Goal: Task Accomplishment & Management: Use online tool/utility

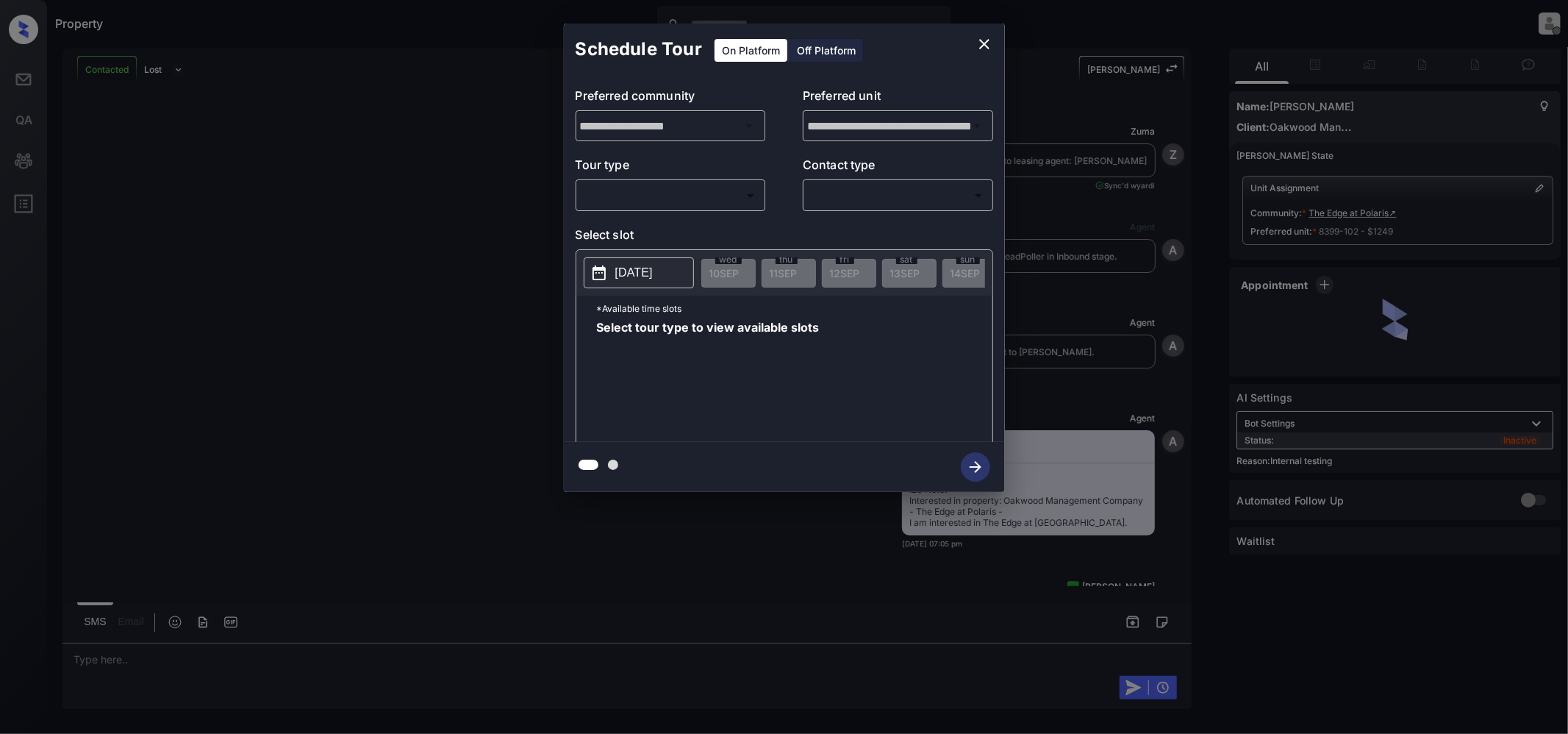
scroll to position [10415, 0]
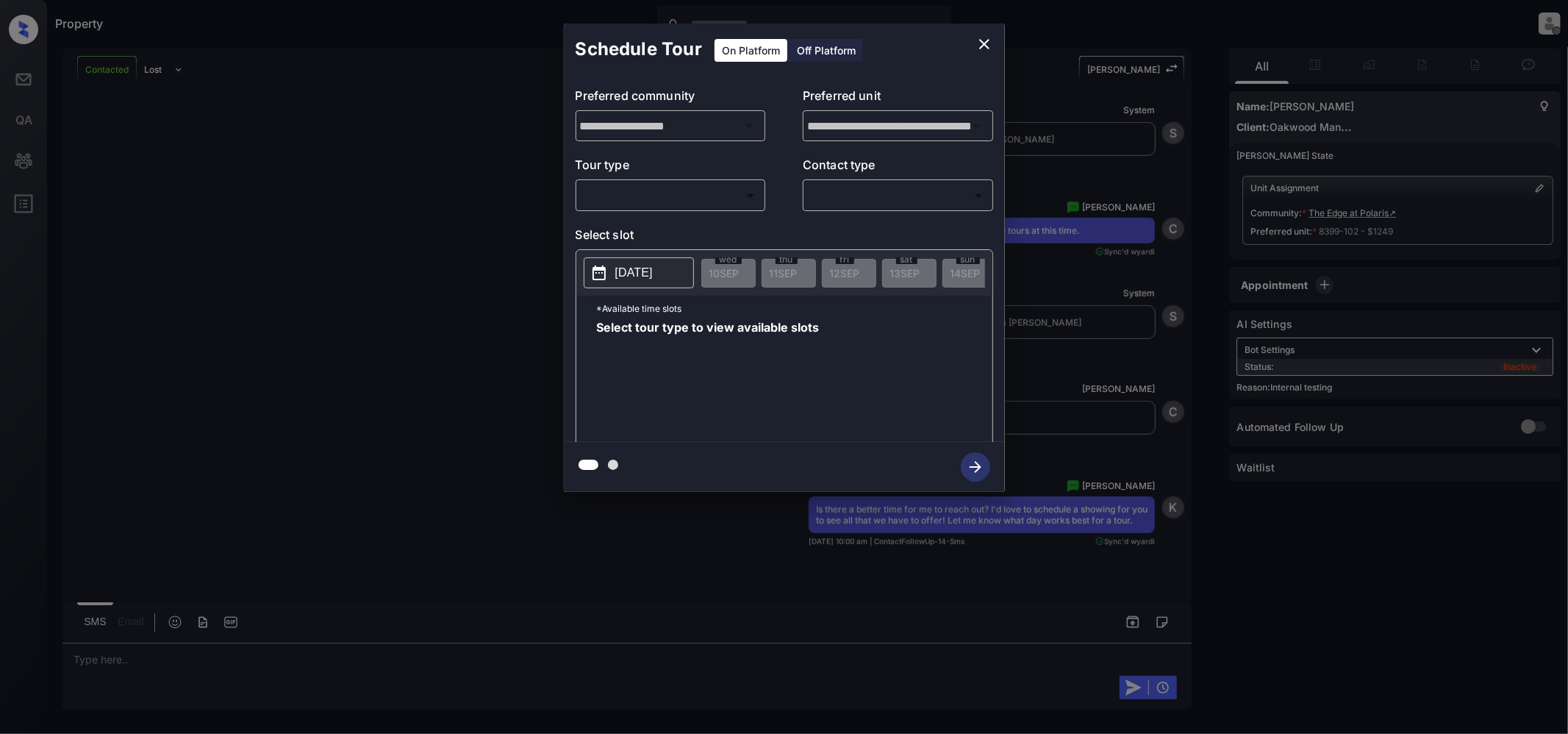
click at [669, 189] on body "Property [PERSON_NAME] Offline Set yourself online Set yourself on break Profil…" at bounding box center [784, 367] width 1568 height 734
click at [322, 165] on div at bounding box center [784, 367] width 1568 height 734
click at [665, 198] on body "Property [PERSON_NAME] Offline Set yourself online Set yourself on break Profil…" at bounding box center [784, 367] width 1568 height 734
click at [1548, 111] on div at bounding box center [784, 367] width 1568 height 734
click at [1541, 107] on div "**********" at bounding box center [784, 258] width 1568 height 515
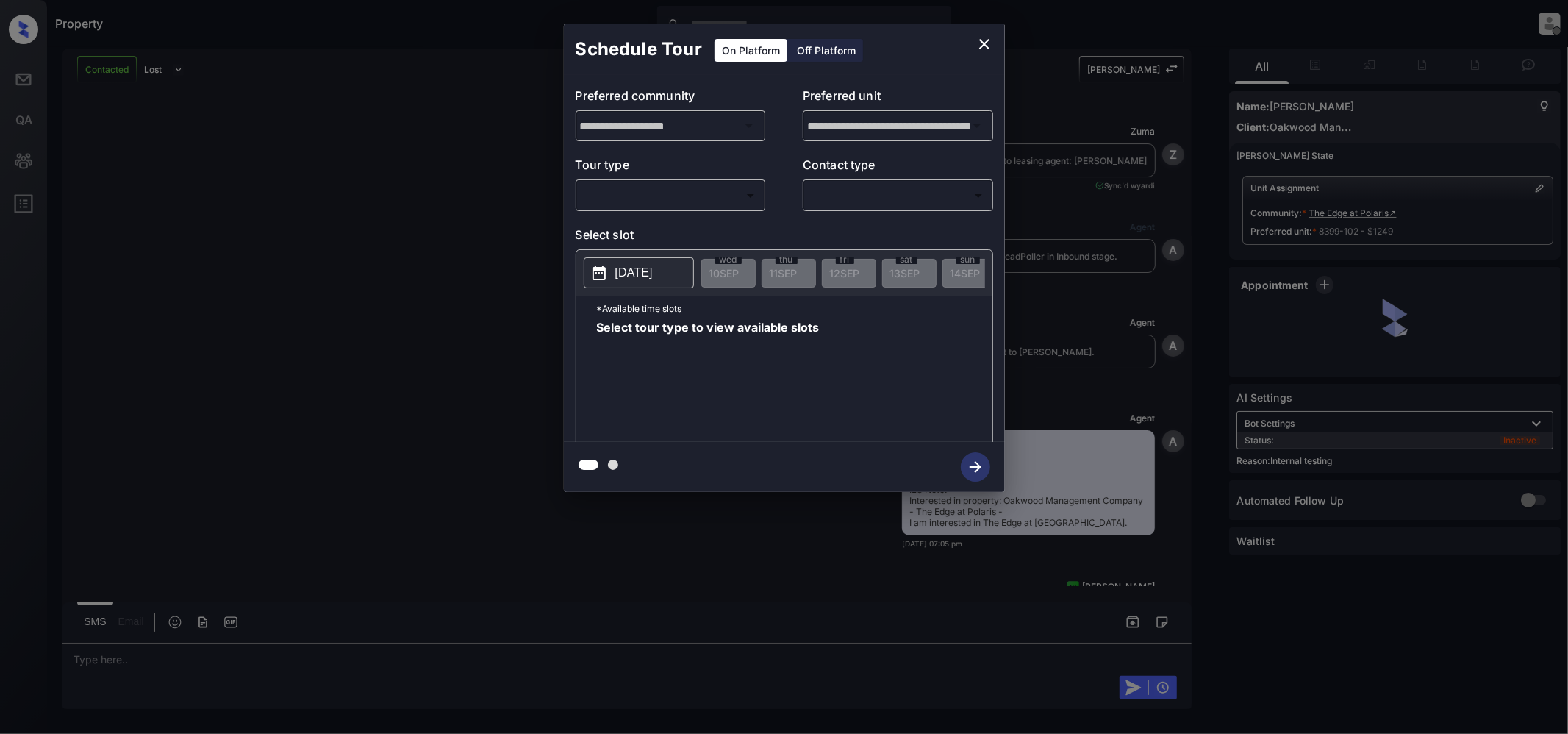
scroll to position [10415, 0]
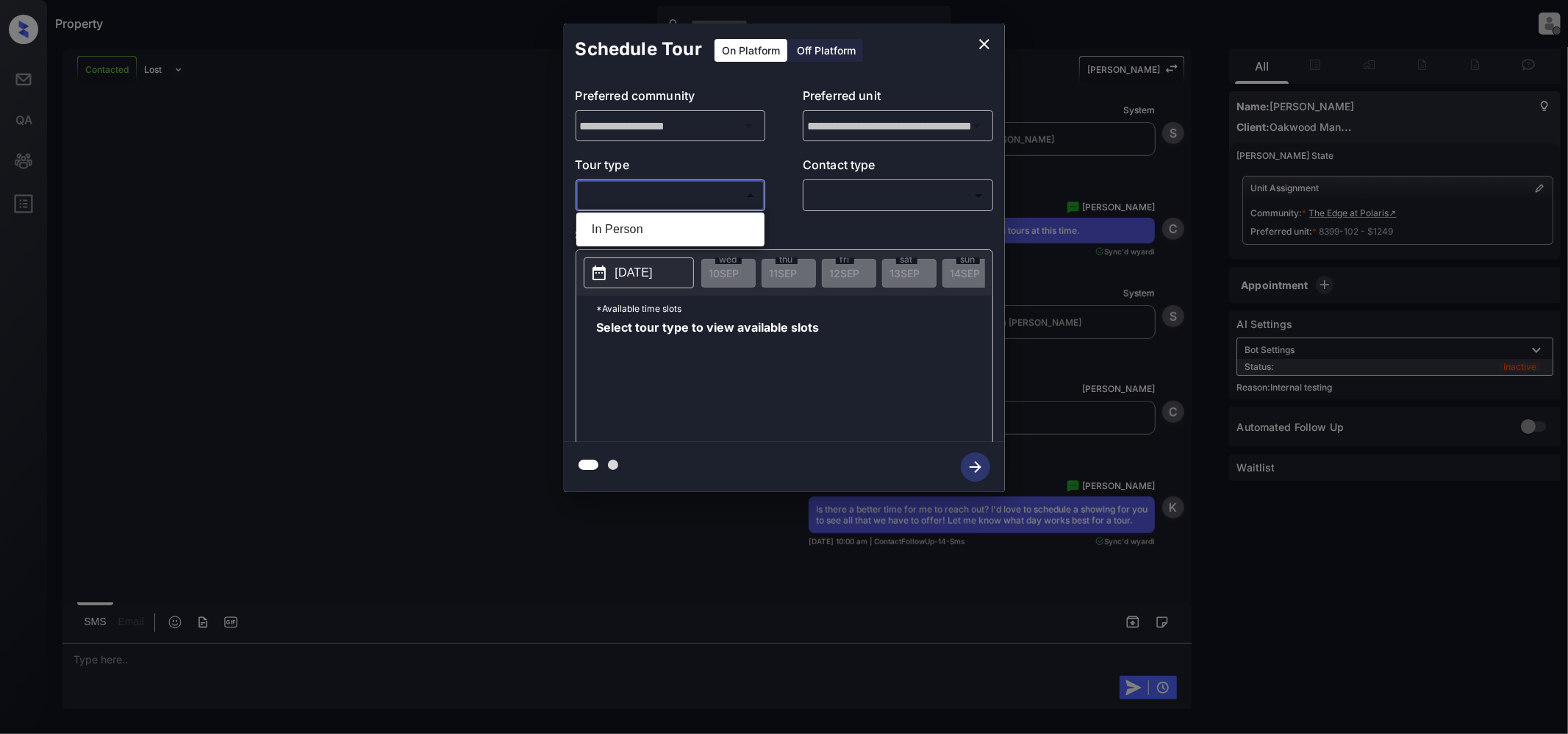
click at [677, 191] on body "Property [PERSON_NAME] Offline Set yourself online Set yourself on break Profil…" at bounding box center [784, 367] width 1568 height 734
click at [980, 42] on div at bounding box center [784, 367] width 1568 height 734
click at [980, 41] on icon "close" at bounding box center [984, 44] width 11 height 11
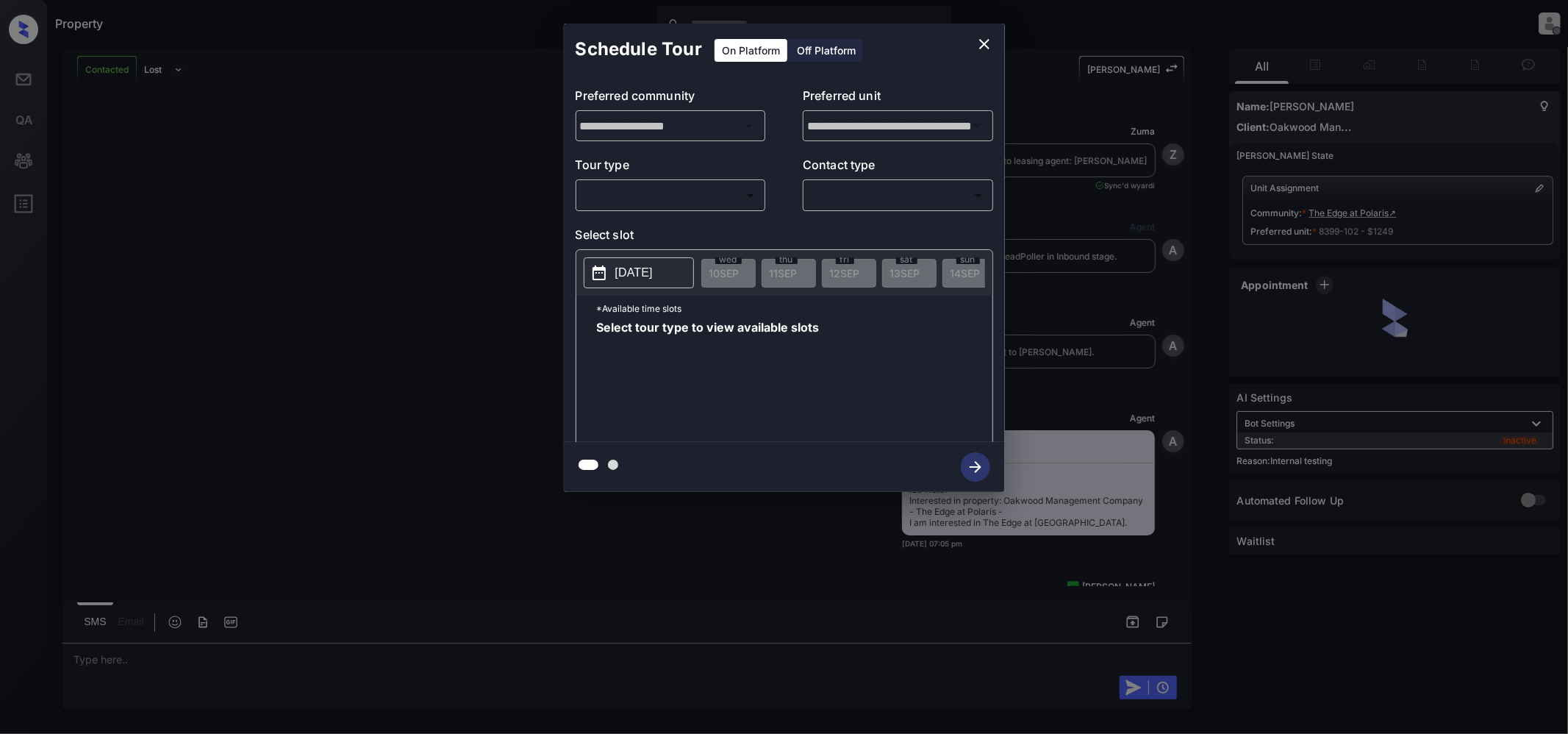
scroll to position [10415, 0]
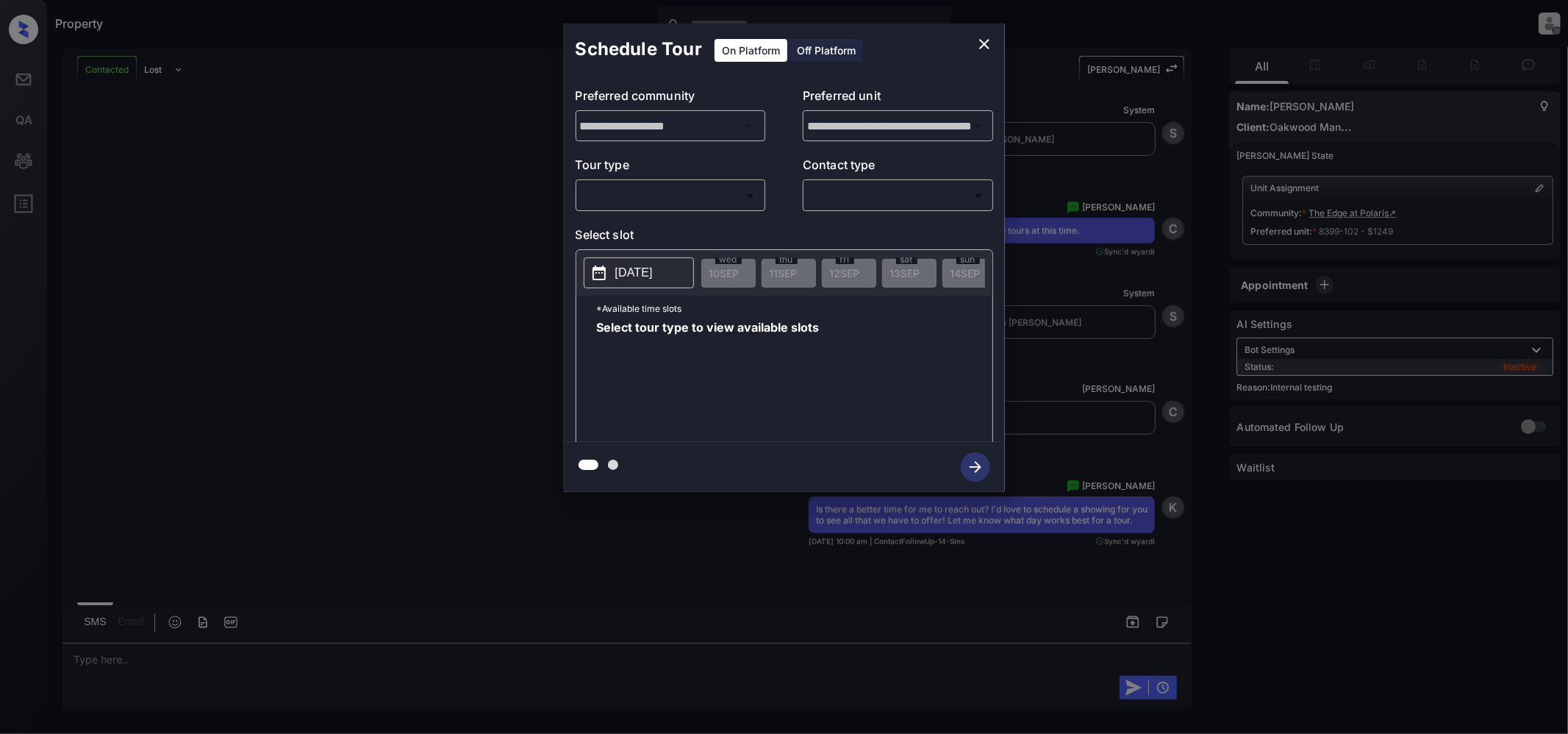
click at [690, 198] on body "Property [PERSON_NAME] Offline Set yourself online Set yourself on break Profil…" at bounding box center [784, 367] width 1568 height 734
click at [987, 42] on div at bounding box center [784, 367] width 1568 height 734
click at [980, 42] on icon "close" at bounding box center [984, 44] width 11 height 11
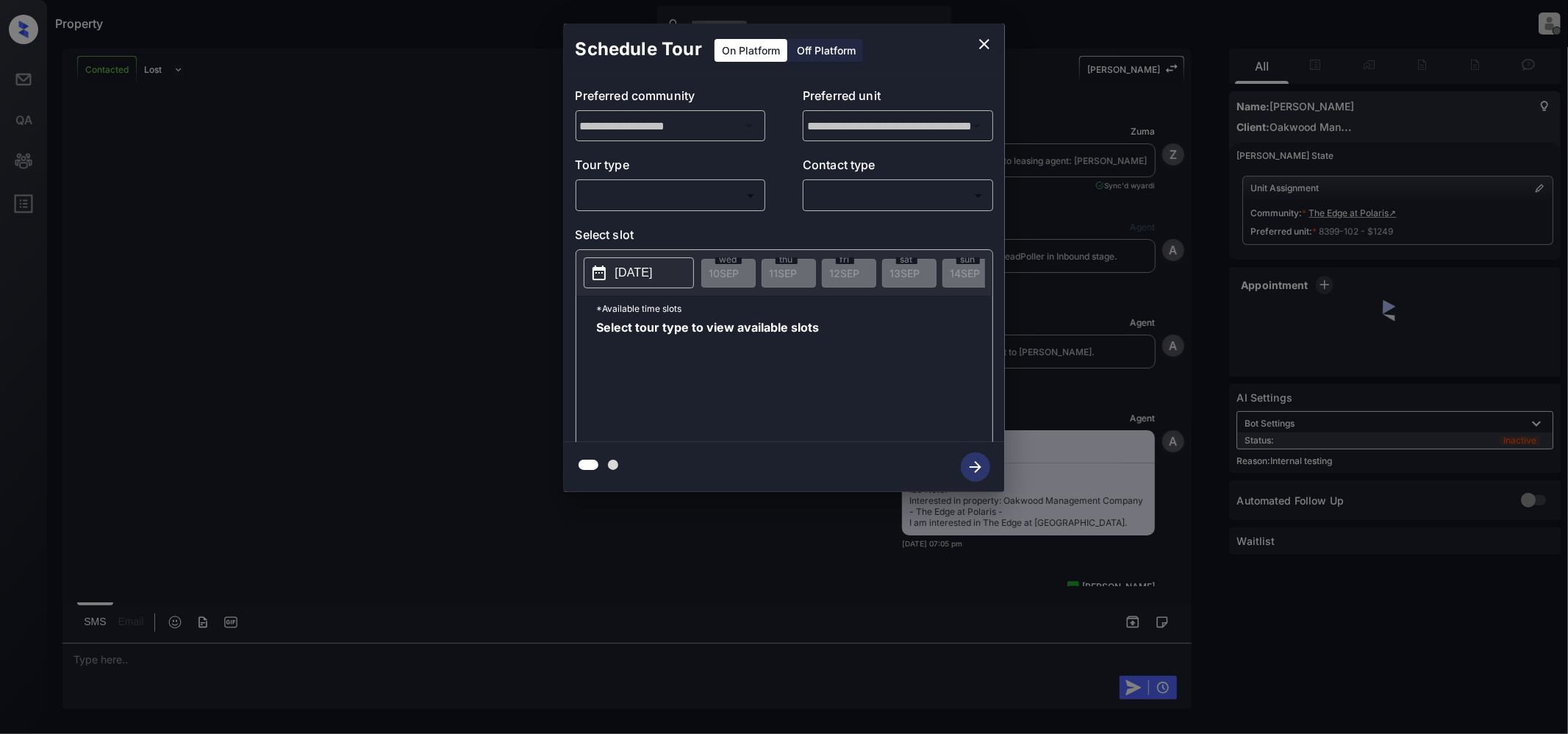
scroll to position [5962, 0]
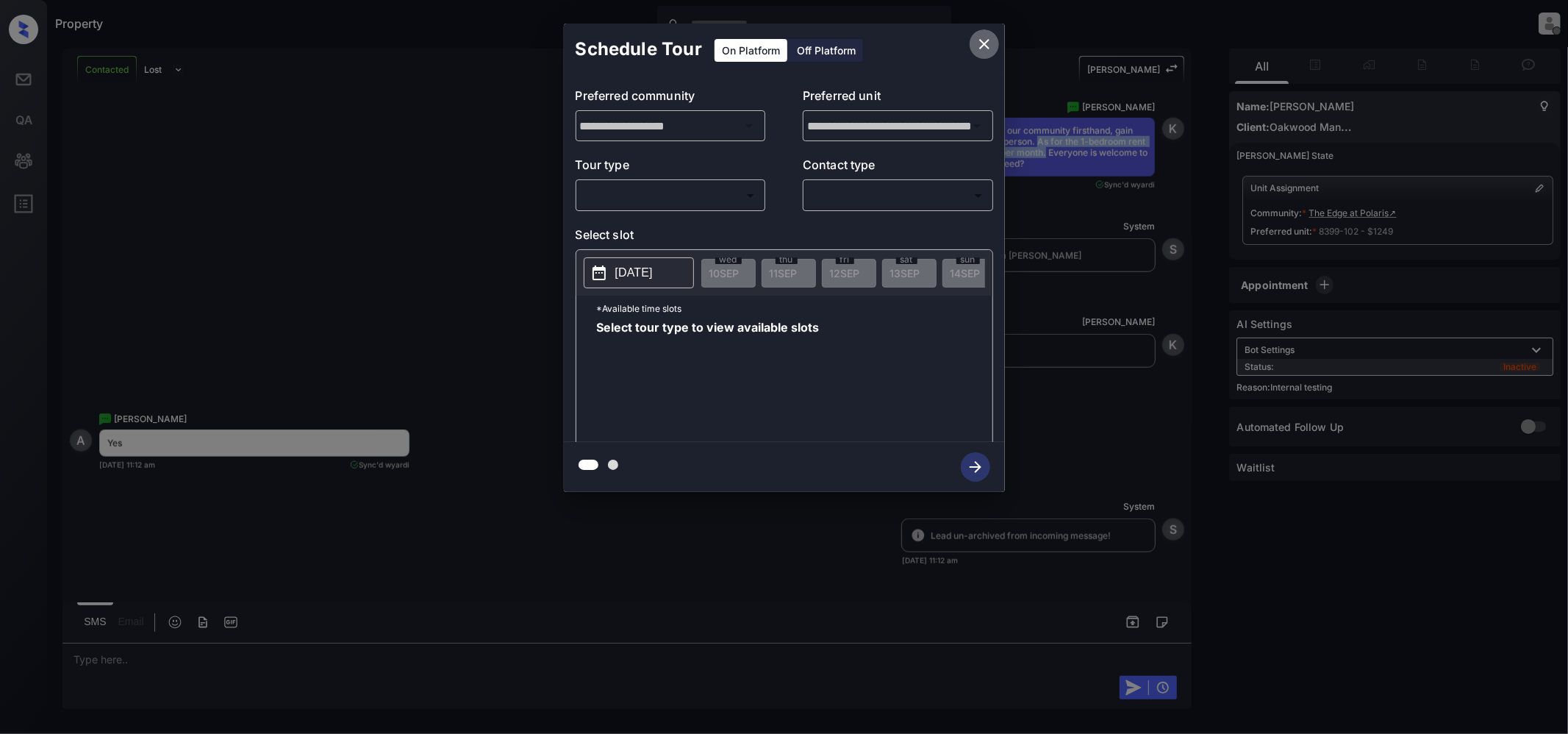
click at [984, 39] on icon "close" at bounding box center [984, 44] width 17 height 17
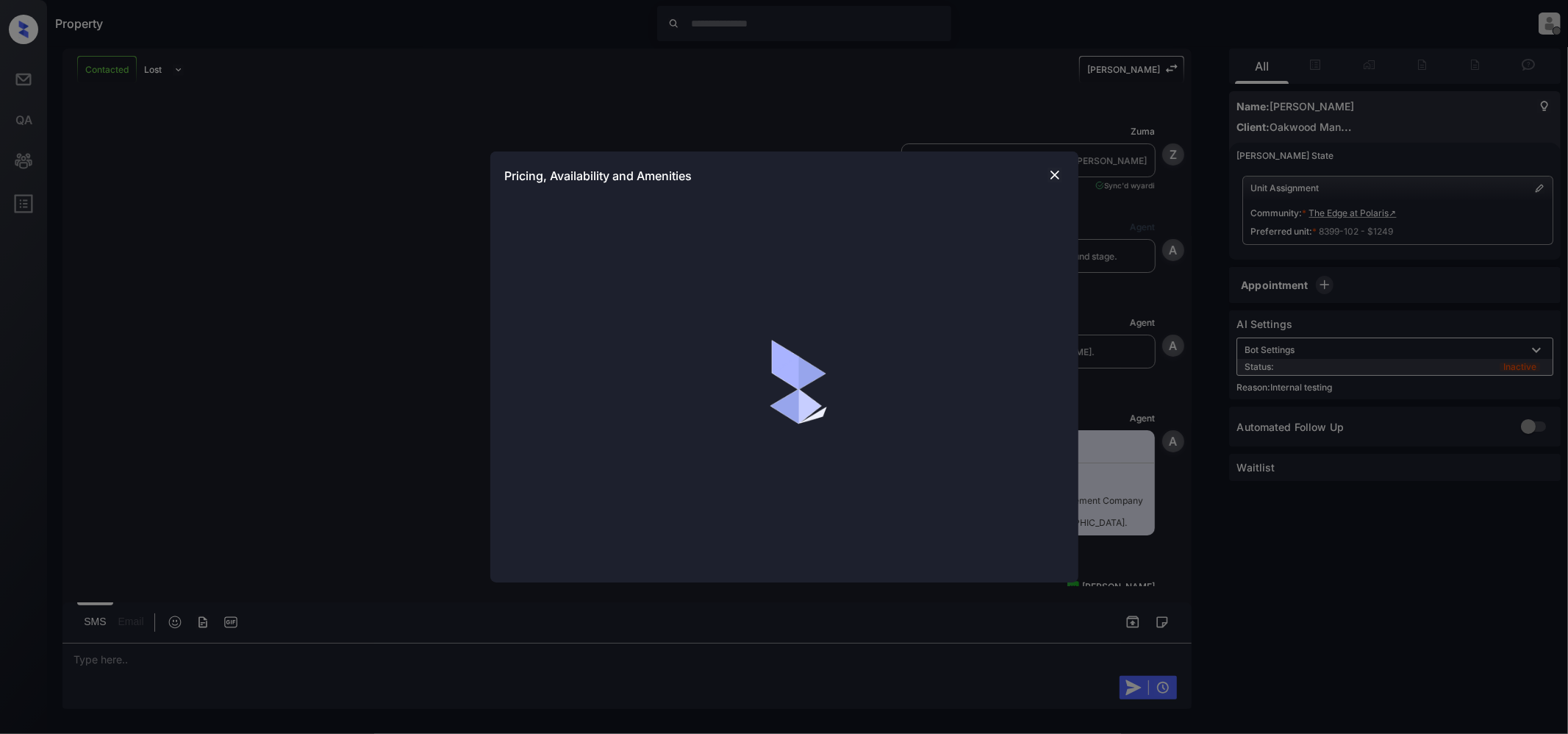
scroll to position [5962, 0]
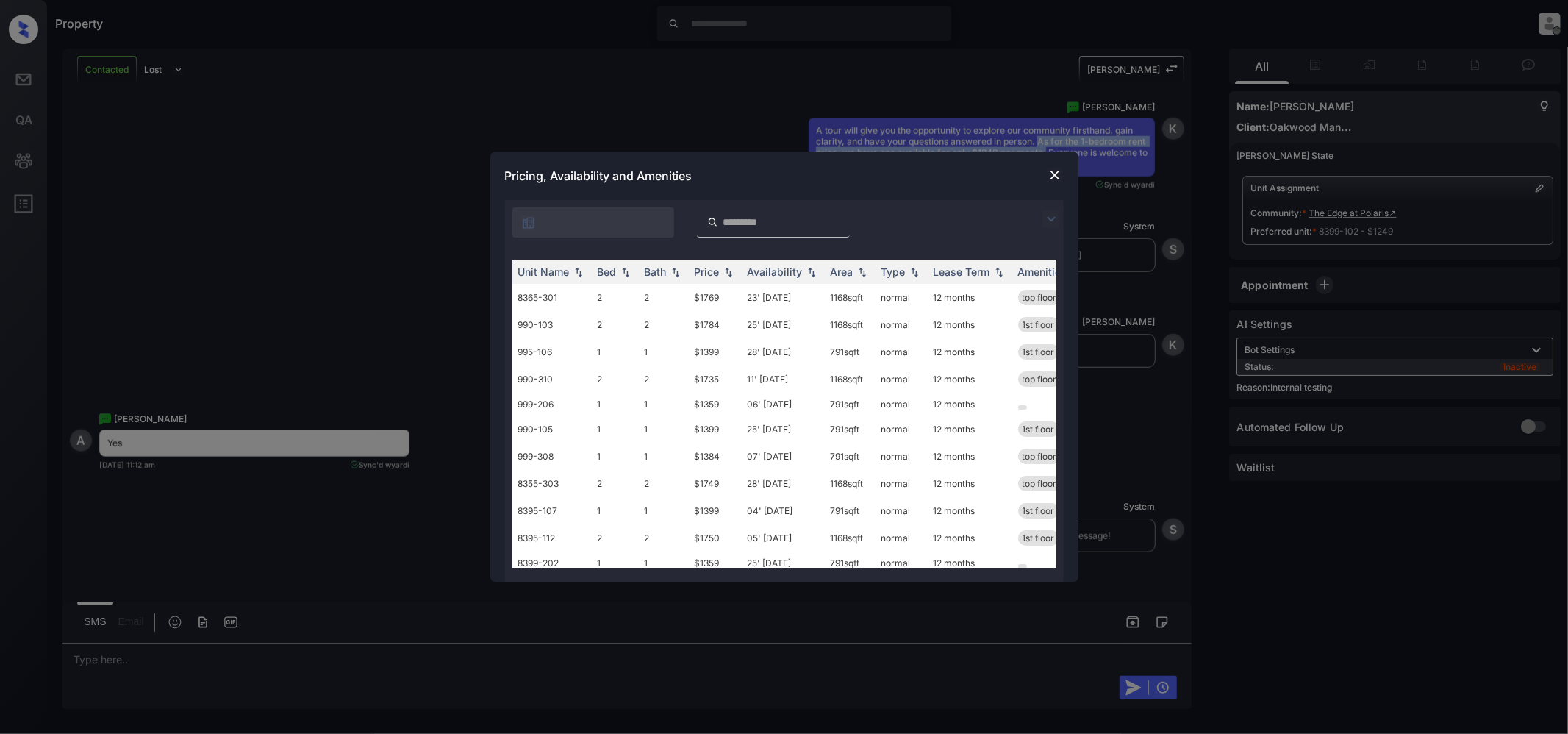
click at [1043, 218] on img at bounding box center [1050, 219] width 17 height 17
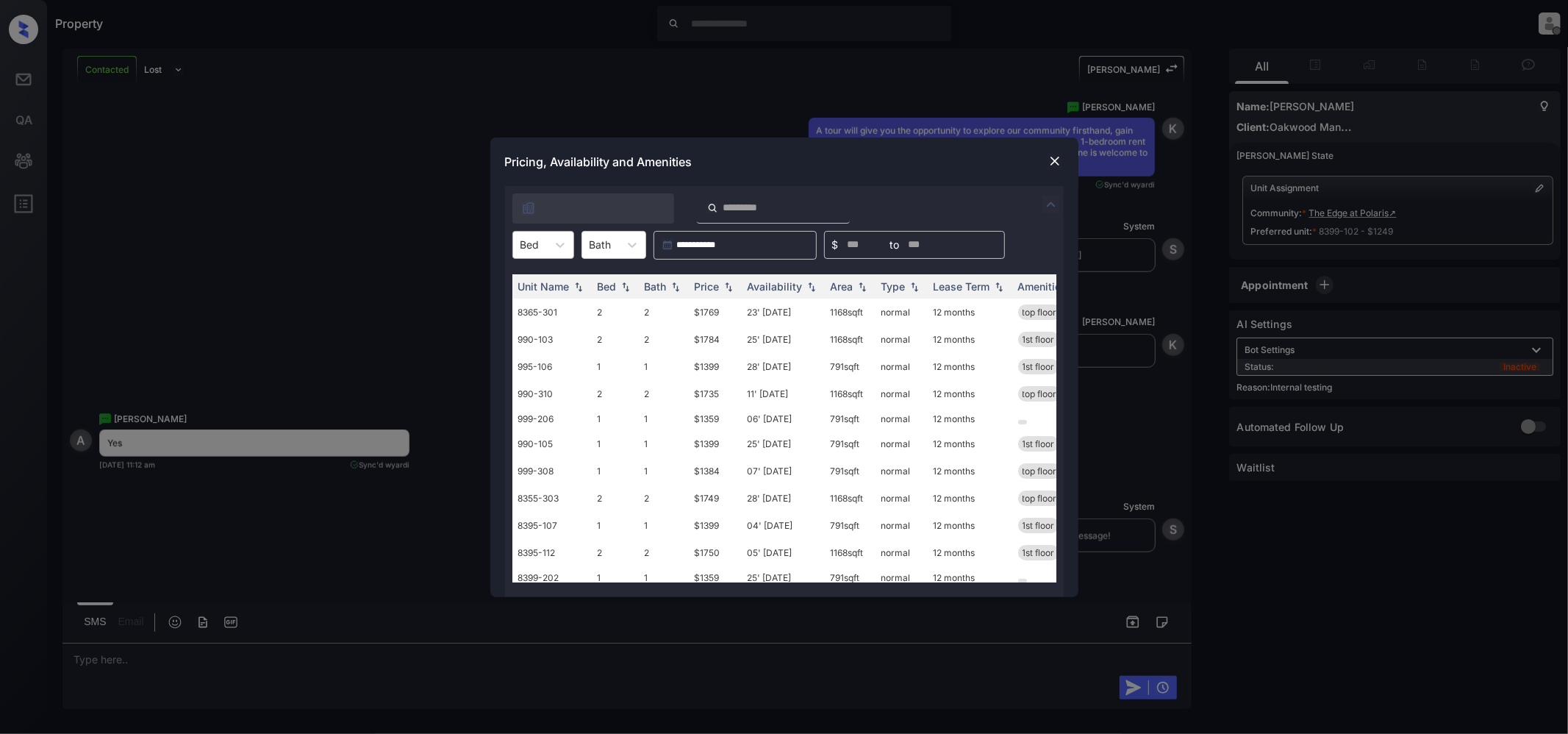
click at [534, 248] on div at bounding box center [529, 245] width 19 height 15
click at [348, 142] on div "**********" at bounding box center [784, 367] width 1568 height 734
click at [570, 242] on div at bounding box center [560, 245] width 26 height 27
click at [413, 151] on div "**********" at bounding box center [784, 367] width 1568 height 734
click at [1055, 163] on img at bounding box center [1054, 161] width 14 height 14
